Goal: Information Seeking & Learning: Learn about a topic

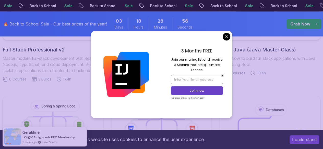
scroll to position [199, 0]
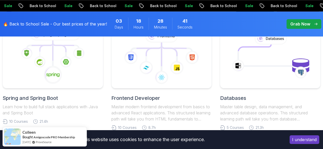
scroll to position [252, 0]
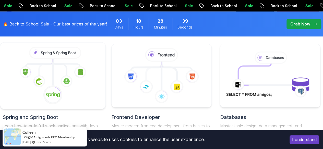
click at [66, 80] on image at bounding box center [66, 81] width 6 height 6
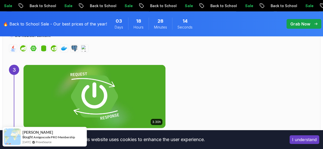
scroll to position [754, 0]
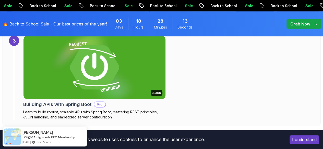
click at [86, 61] on img at bounding box center [94, 67] width 149 height 66
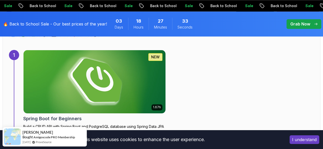
scroll to position [357, 0]
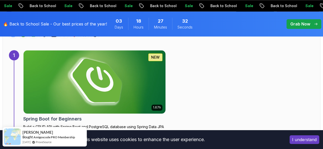
click at [95, 80] on img at bounding box center [94, 82] width 149 height 66
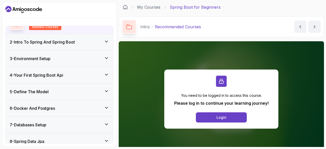
scroll to position [52, 0]
click at [209, 118] on button "Login" at bounding box center [221, 117] width 51 height 10
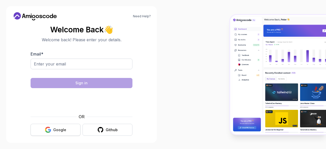
click at [51, 126] on button "Google" at bounding box center [56, 130] width 50 height 12
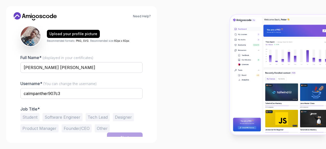
scroll to position [57, 0]
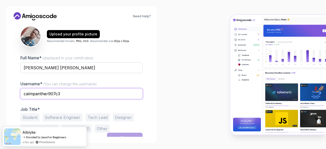
click at [108, 96] on input "calmpanther907c3" at bounding box center [81, 93] width 122 height 11
type input "owenalbert606"
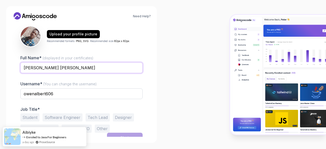
click at [91, 66] on input "[PERSON_NAME] [PERSON_NAME]" at bounding box center [81, 67] width 122 height 11
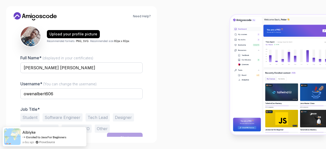
click at [161, 95] on div "Need Help? 1 Set Up Your Profile 1 Set Up Your Profile 2 Let's Get to Know You …" at bounding box center [81, 74] width 163 height 149
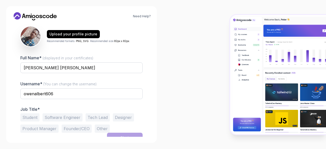
click at [30, 113] on button "Student" at bounding box center [29, 117] width 19 height 8
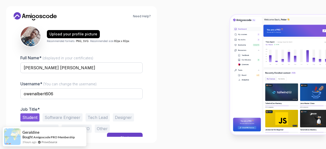
scroll to position [63, 0]
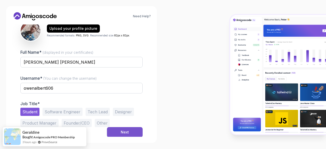
click at [117, 130] on button "Next" at bounding box center [125, 132] width 36 height 10
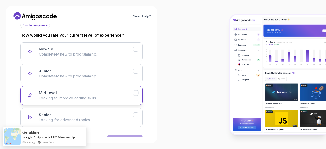
click at [68, 90] on button "Mid-level Looking to improve coding skills." at bounding box center [81, 95] width 122 height 19
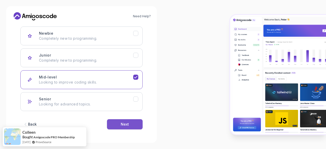
click at [114, 119] on button "Next" at bounding box center [125, 124] width 36 height 10
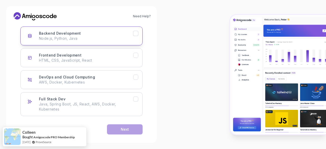
click at [83, 34] on div "Backend Development Node.js, Python, Java" at bounding box center [86, 36] width 94 height 10
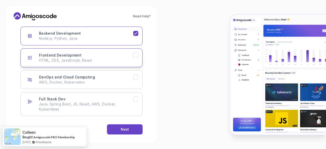
click at [84, 51] on button "Frontend Development HTML, CSS, JavaScript, React" at bounding box center [81, 57] width 122 height 19
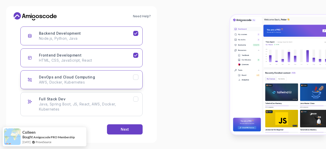
click at [91, 82] on p "AWS, Docker, Kubernetes" at bounding box center [86, 82] width 94 height 5
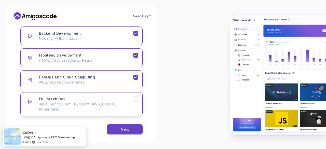
click at [91, 100] on div "Full Stack Dev Java, Spring Boot, JS, React, AWS, Docker, Kubernetes" at bounding box center [86, 104] width 94 height 15
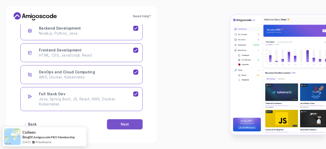
click at [117, 123] on button "Next" at bounding box center [125, 124] width 36 height 10
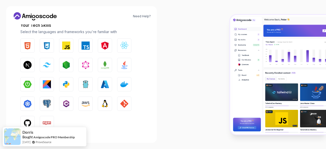
scroll to position [73, 0]
click at [29, 43] on img "button" at bounding box center [27, 45] width 8 height 8
click at [49, 47] on img "button" at bounding box center [47, 45] width 8 height 8
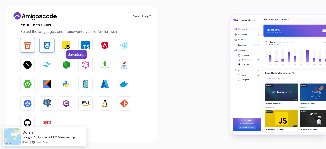
click at [71, 49] on button "JavaScript" at bounding box center [66, 45] width 14 height 14
click at [87, 48] on img "button" at bounding box center [86, 45] width 8 height 8
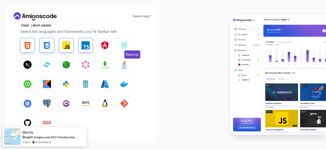
click at [126, 49] on img "button" at bounding box center [124, 45] width 8 height 8
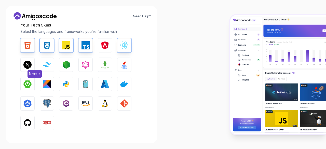
click at [27, 61] on img "button" at bounding box center [27, 65] width 8 height 8
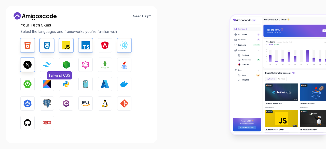
click at [43, 64] on img "button" at bounding box center [47, 64] width 8 height 5
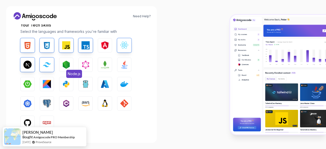
click at [65, 63] on img "button" at bounding box center [66, 65] width 8 height 8
click at [120, 65] on button "Java" at bounding box center [124, 65] width 14 height 14
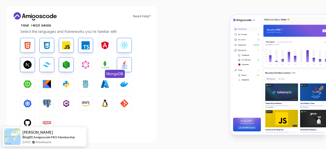
click at [106, 65] on img "button" at bounding box center [105, 65] width 8 height 8
click at [120, 84] on button "Docker" at bounding box center [124, 84] width 14 height 14
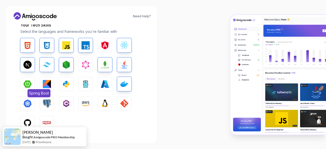
click at [23, 83] on button "Spring Boot" at bounding box center [27, 84] width 14 height 14
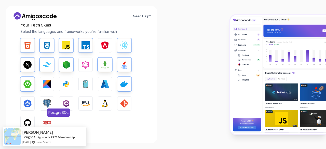
click at [46, 105] on img "button" at bounding box center [47, 103] width 8 height 8
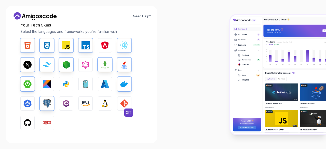
click at [124, 100] on img "button" at bounding box center [124, 103] width 8 height 8
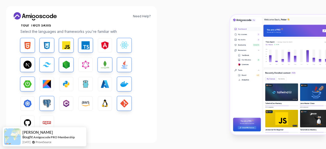
click at [28, 119] on img "button" at bounding box center [27, 123] width 8 height 8
click at [47, 121] on img "button" at bounding box center [47, 123] width 8 height 8
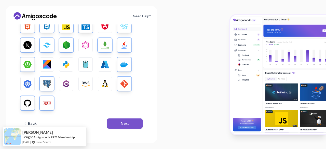
click at [130, 125] on button "Next" at bounding box center [125, 124] width 36 height 10
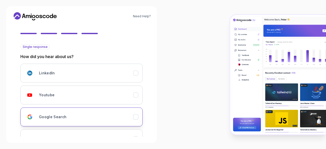
scroll to position [53, 0]
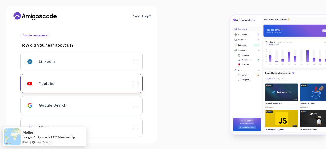
click at [131, 80] on div "Youtube" at bounding box center [86, 84] width 94 height 10
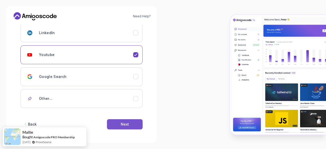
click at [129, 122] on button "Next" at bounding box center [125, 124] width 36 height 10
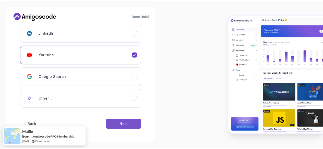
scroll to position [0, 0]
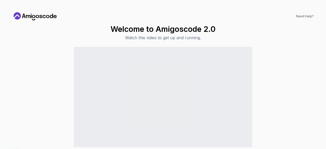
click at [46, 55] on div "Continue to Dashboard" at bounding box center [163, 107] width 302 height 121
click at [297, 97] on div "Continue to Dashboard" at bounding box center [163, 107] width 302 height 121
click at [299, 102] on div "Continue to Dashboard" at bounding box center [163, 107] width 302 height 121
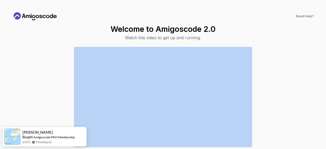
click at [299, 102] on div "Continue to Dashboard" at bounding box center [163, 107] width 302 height 121
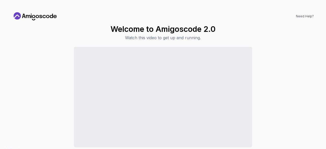
click at [30, 12] on icon at bounding box center [35, 16] width 46 height 8
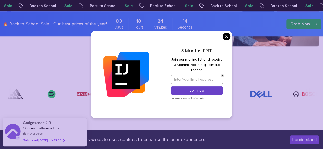
scroll to position [173, 0]
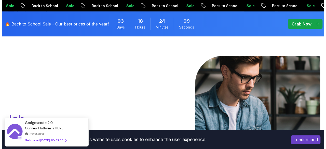
scroll to position [0, 0]
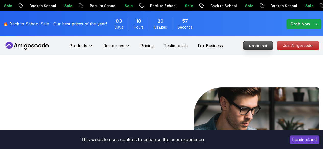
click at [254, 46] on p "Dashboard" at bounding box center [257, 45] width 29 height 9
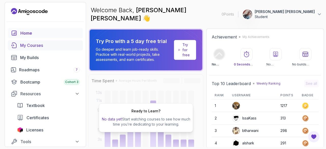
click at [26, 47] on div "My Courses" at bounding box center [50, 45] width 60 height 6
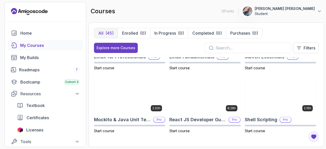
scroll to position [701, 0]
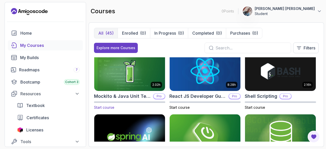
drag, startPoint x: 191, startPoint y: 125, endPoint x: 147, endPoint y: 106, distance: 48.5
click at [147, 106] on p "Start course" at bounding box center [129, 107] width 71 height 5
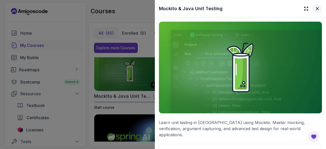
click at [315, 7] on icon at bounding box center [317, 8] width 5 height 5
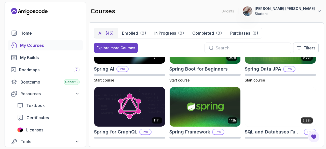
scroll to position [790, 0]
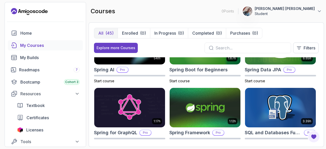
click at [214, 132] on p "Pro" at bounding box center [218, 132] width 11 height 5
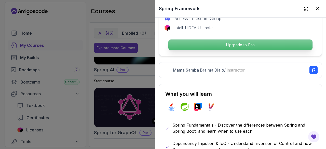
scroll to position [219, 0]
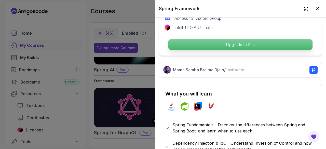
click at [205, 43] on p "Upgrade to Pro" at bounding box center [241, 44] width 144 height 11
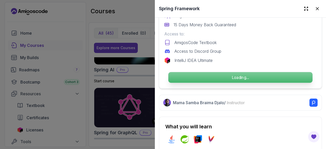
scroll to position [186, 0]
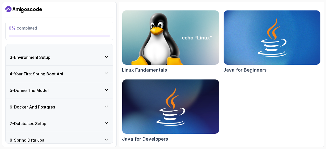
scroll to position [78, 0]
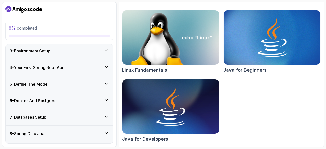
click at [39, 100] on h3 "6 - Docker And Postgres" at bounding box center [32, 101] width 45 height 6
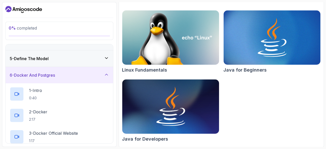
scroll to position [79, 0]
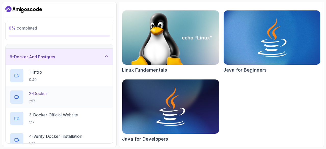
click at [39, 91] on p "2 - Docker" at bounding box center [38, 94] width 18 height 6
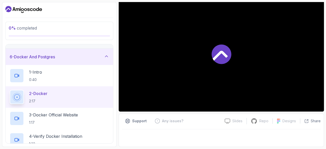
scroll to position [49, 0]
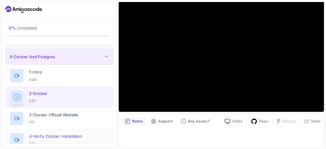
click at [51, 136] on p "4 - Verify Docker Installation" at bounding box center [55, 136] width 53 height 6
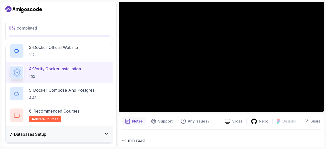
scroll to position [146, 0]
click at [56, 87] on p "5 - Docker Compose And Postgres" at bounding box center [62, 90] width 66 height 6
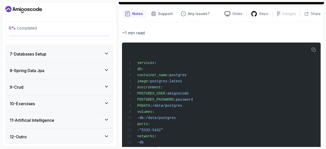
scroll to position [157, 0]
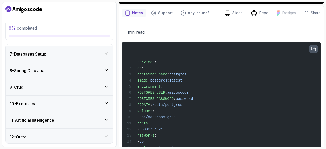
click at [313, 50] on icon "button" at bounding box center [314, 49] width 4 height 4
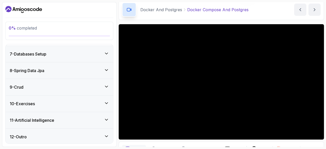
scroll to position [22, 0]
